Goal: Transaction & Acquisition: Purchase product/service

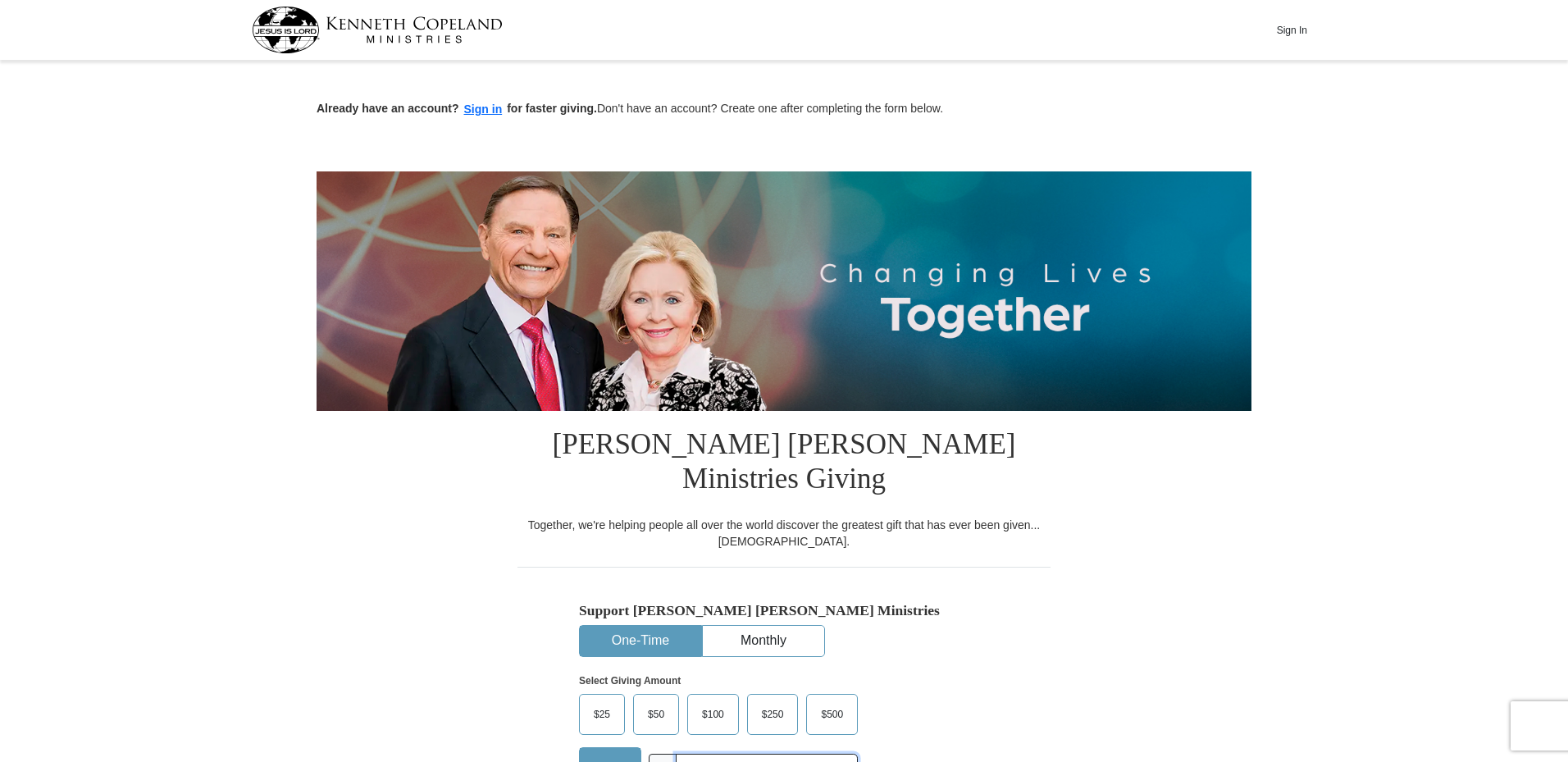
click at [744, 754] on input "text" at bounding box center [766, 768] width 182 height 29
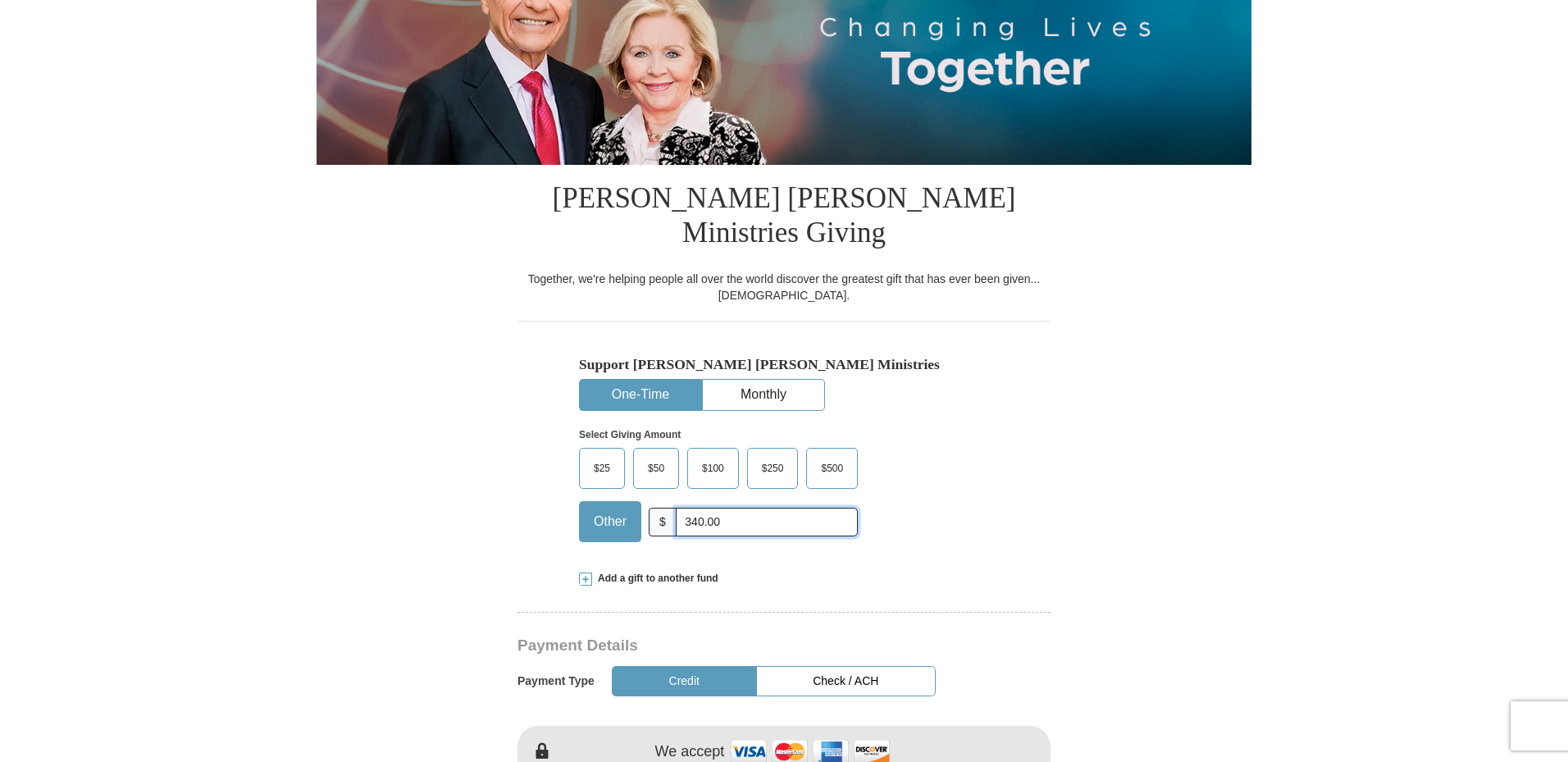
scroll to position [410, 0]
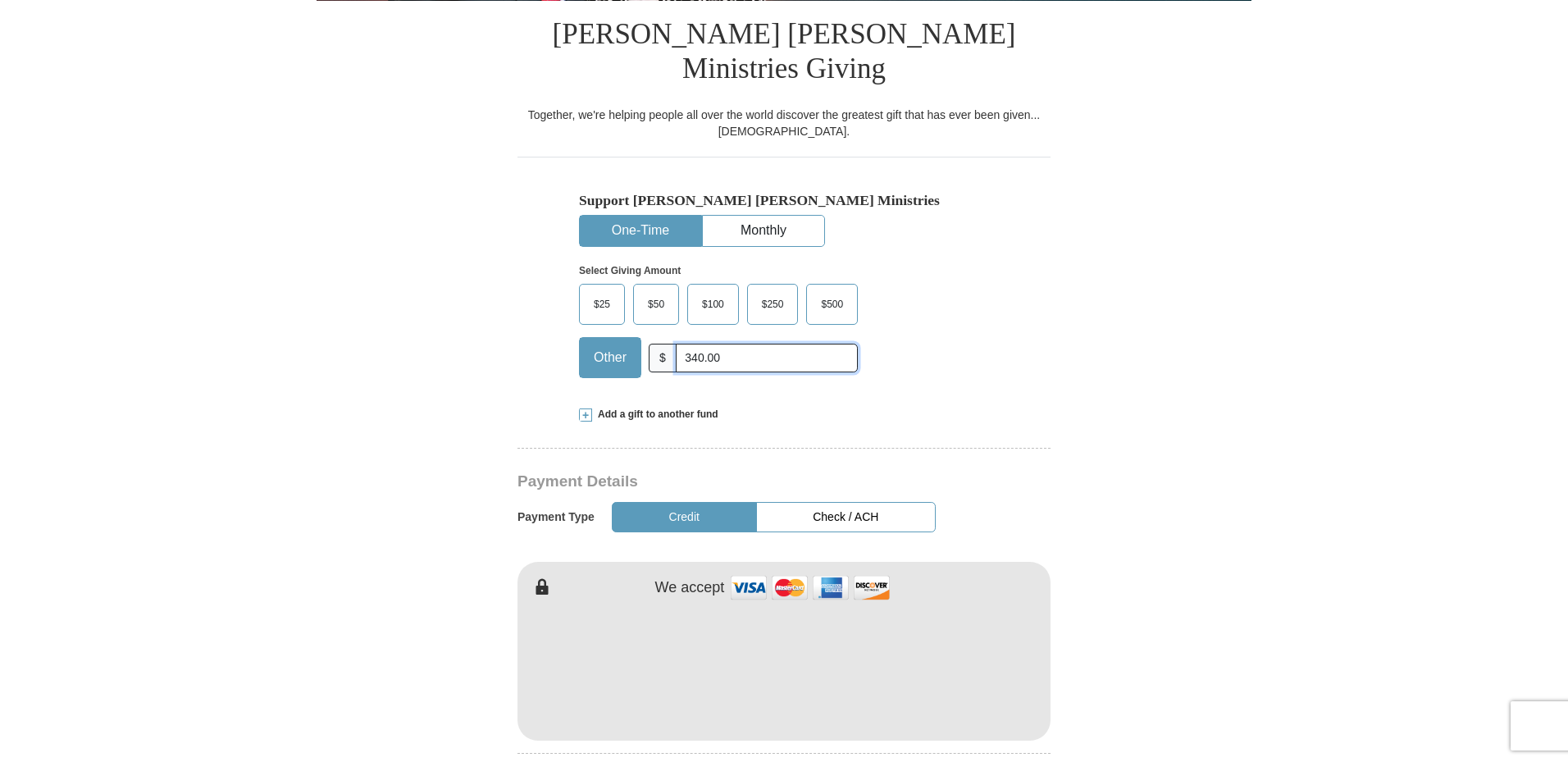
type input "340.00"
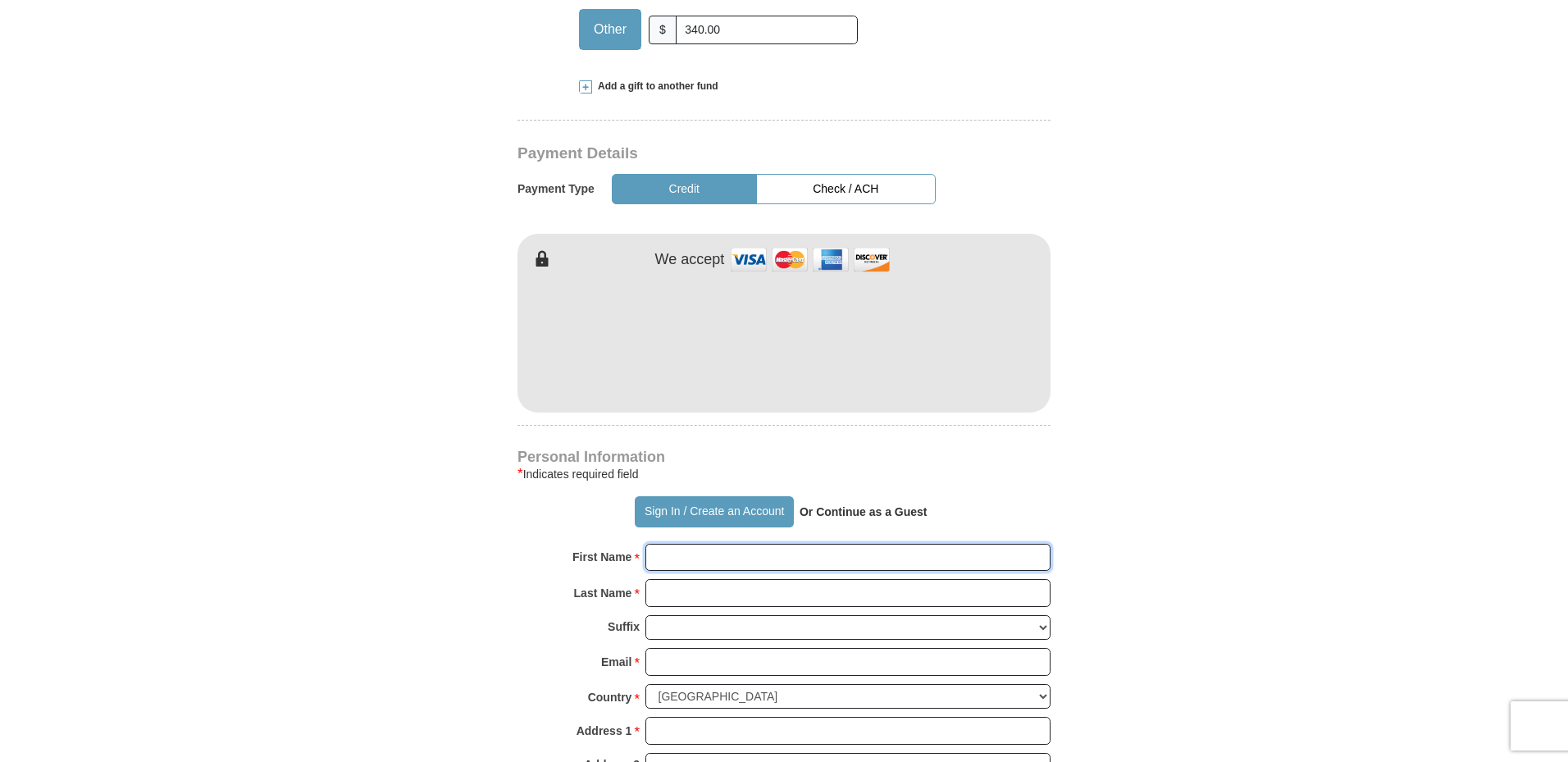
click at [753, 543] on input "First Name *" at bounding box center [847, 557] width 405 height 28
type input "[PERSON_NAME]"
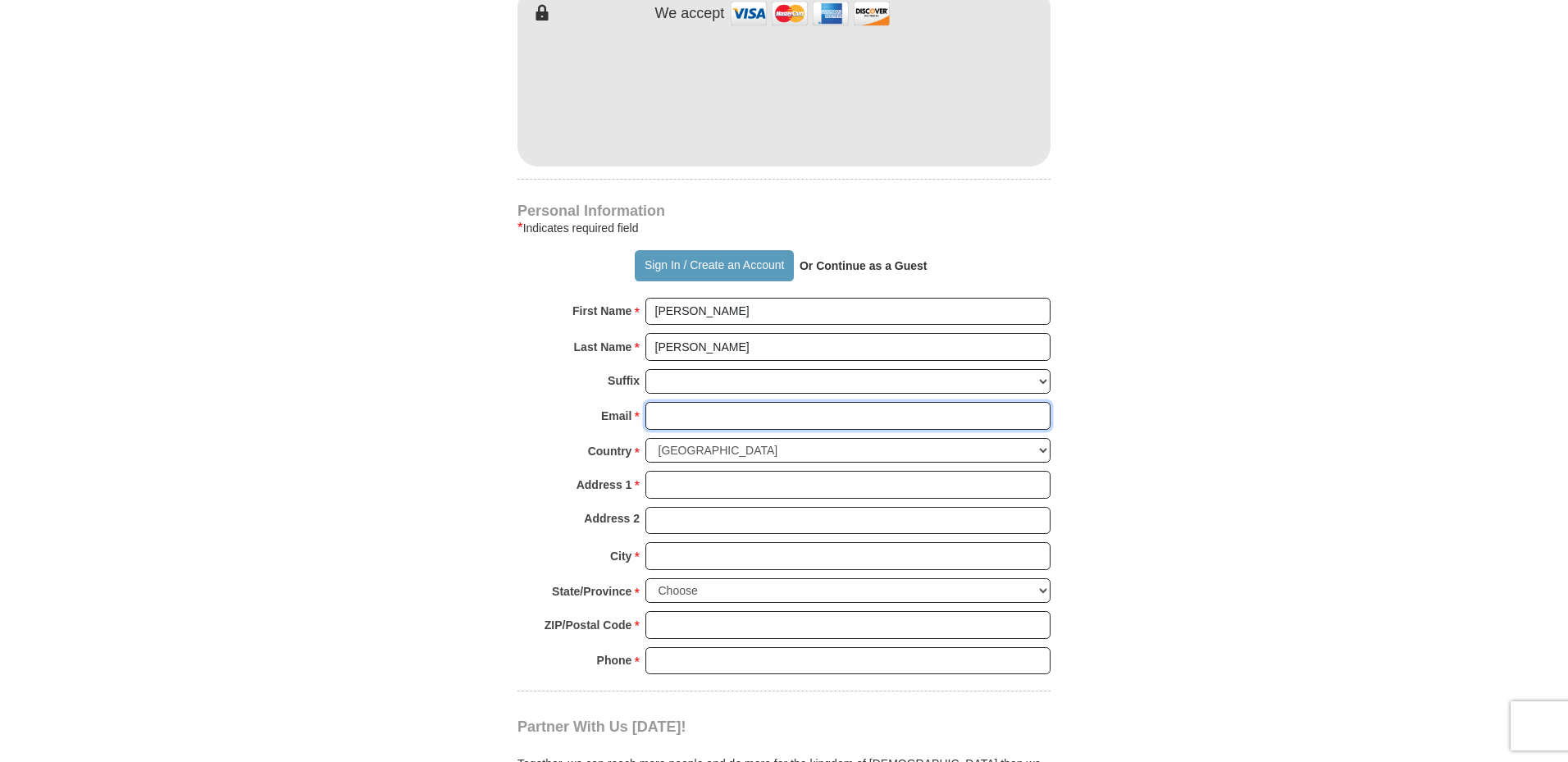
click at [706, 402] on input "Email *" at bounding box center [847, 416] width 405 height 28
type input "[EMAIL_ADDRESS][DOMAIN_NAME]"
type input "[STREET_ADDRESS]"
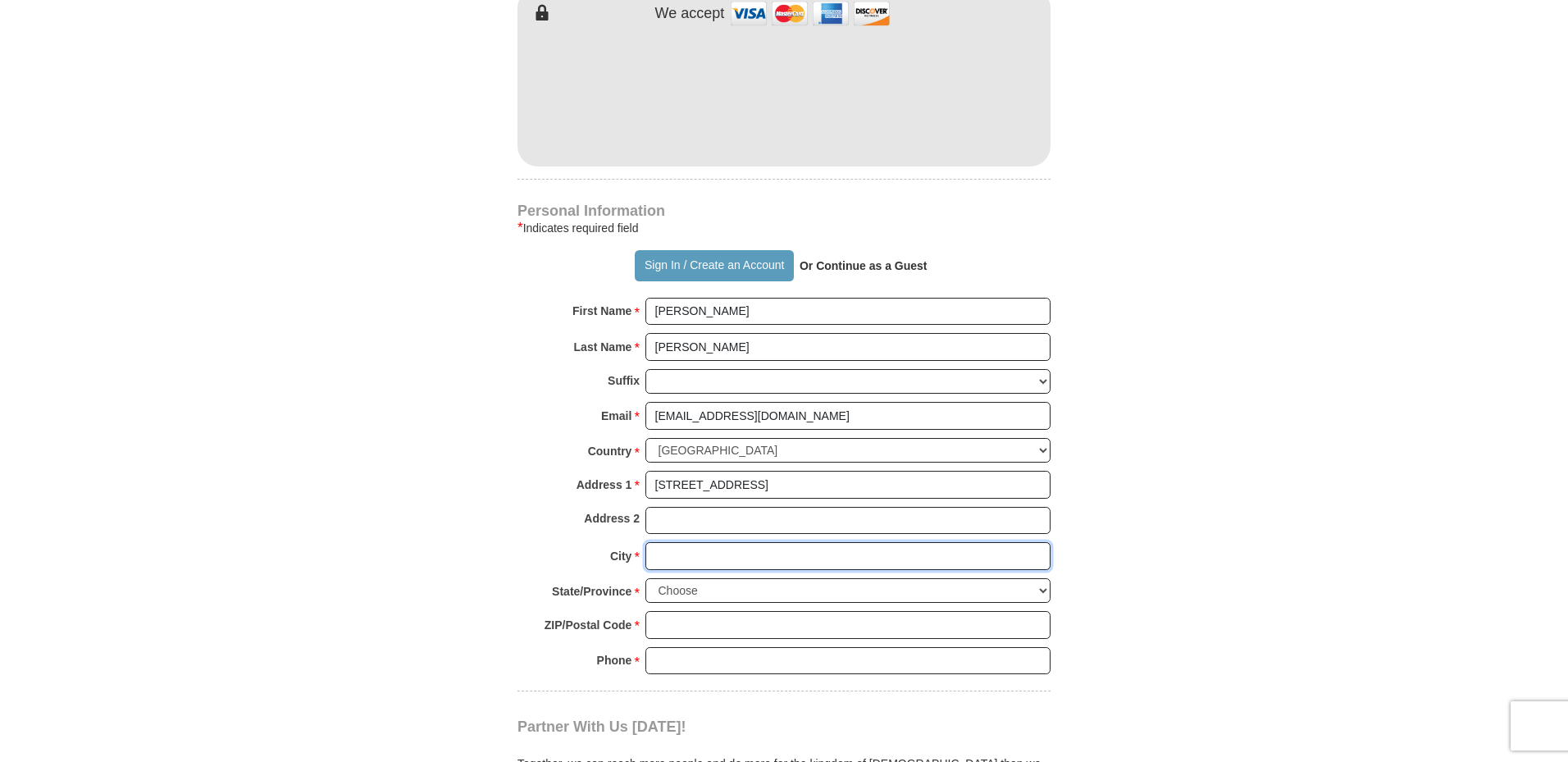
type input "[PERSON_NAME]"
select select "CO"
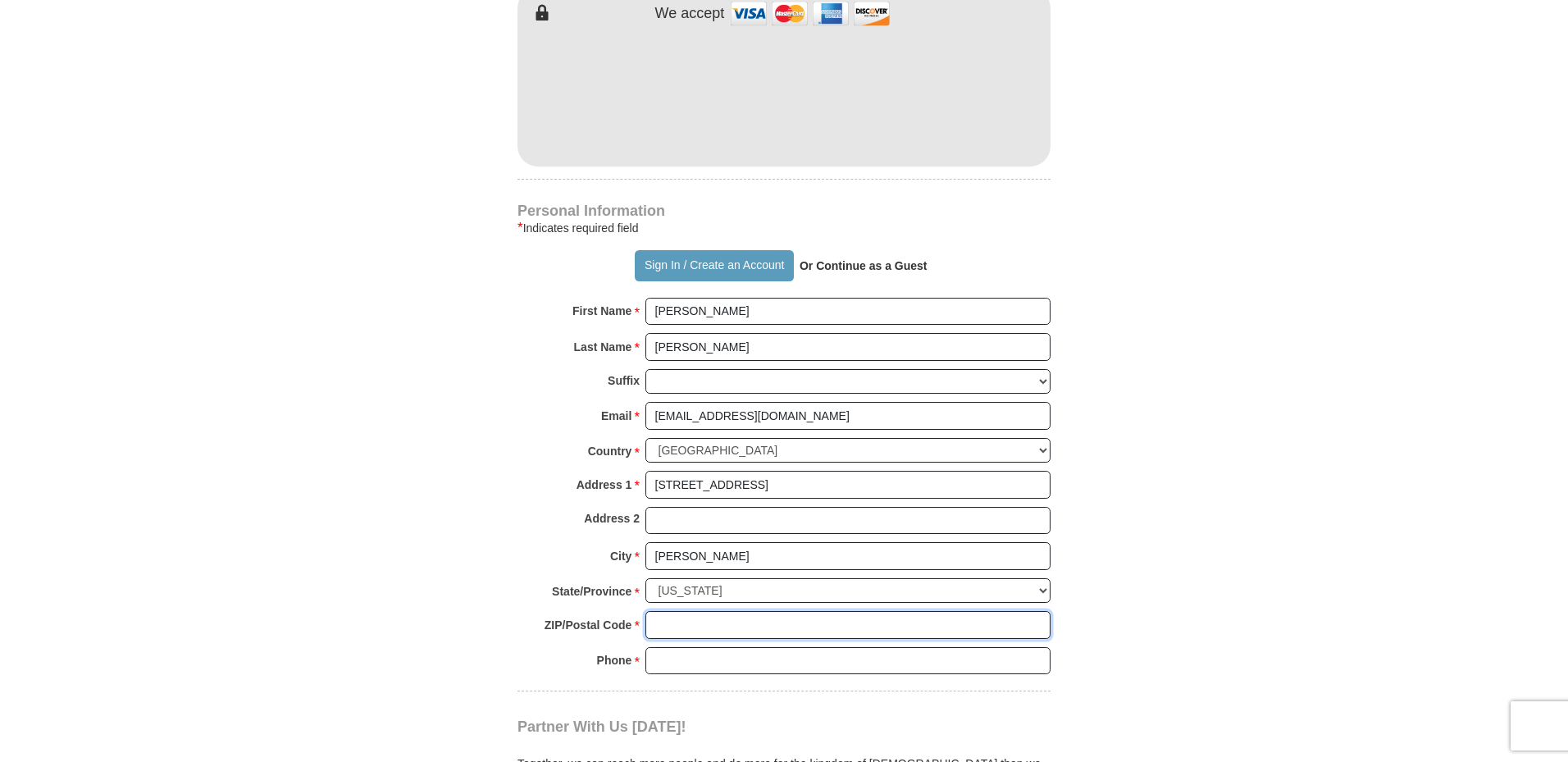
type input "80134"
type input "3038705170"
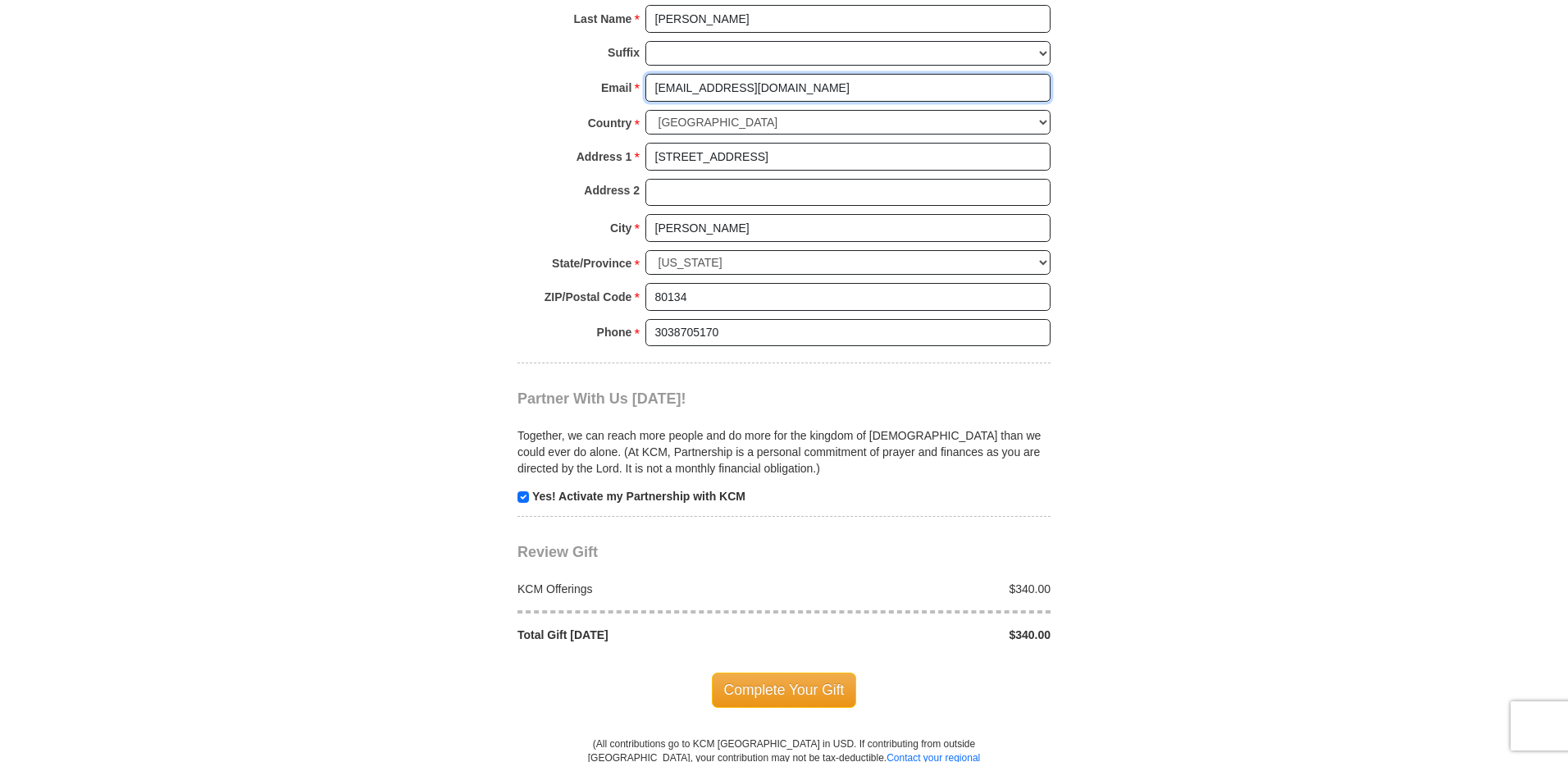
scroll to position [1476, 0]
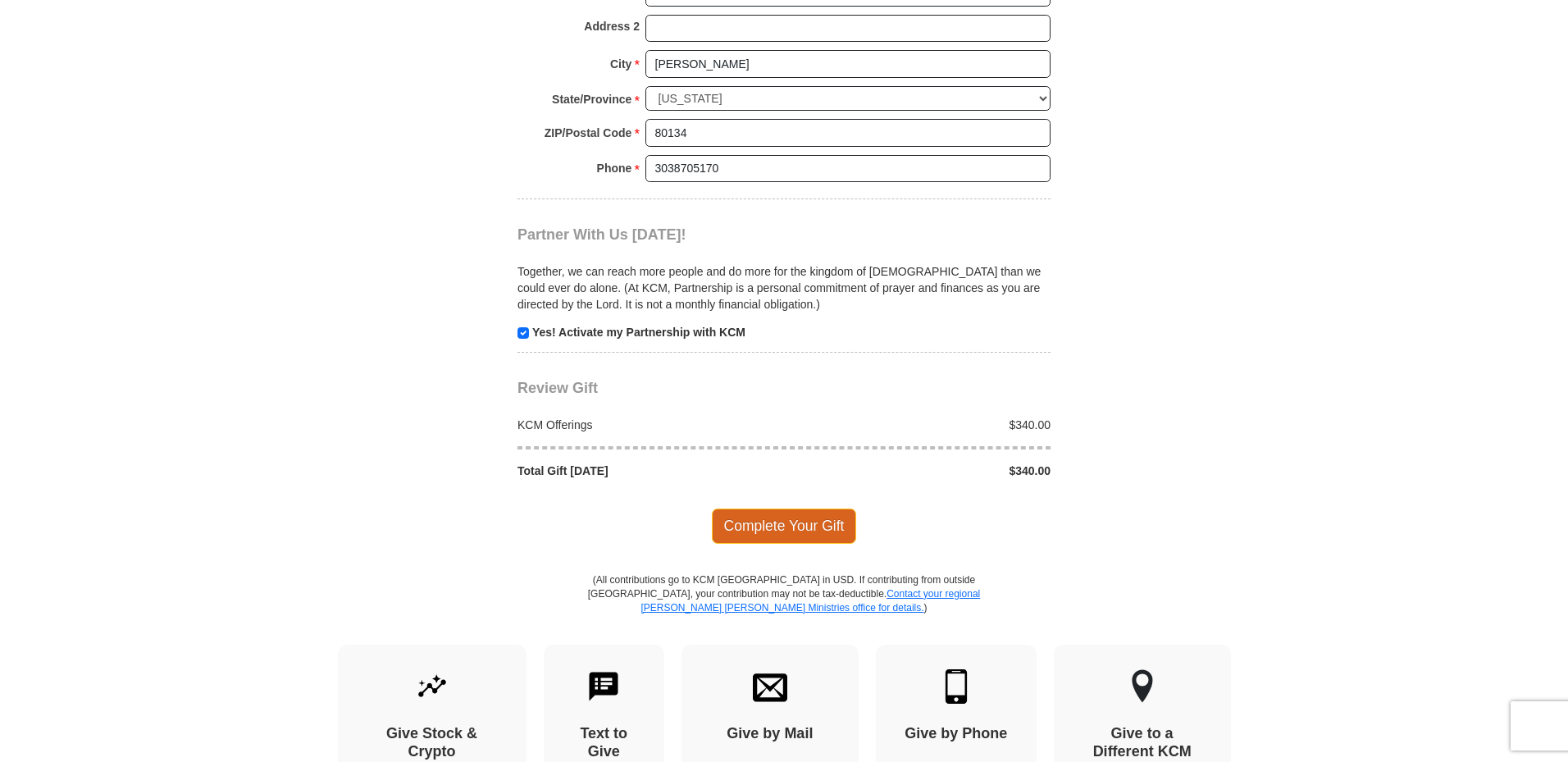
click at [797, 509] on span "Complete Your Gift" at bounding box center [784, 525] width 145 height 35
